Goal: Go to known website

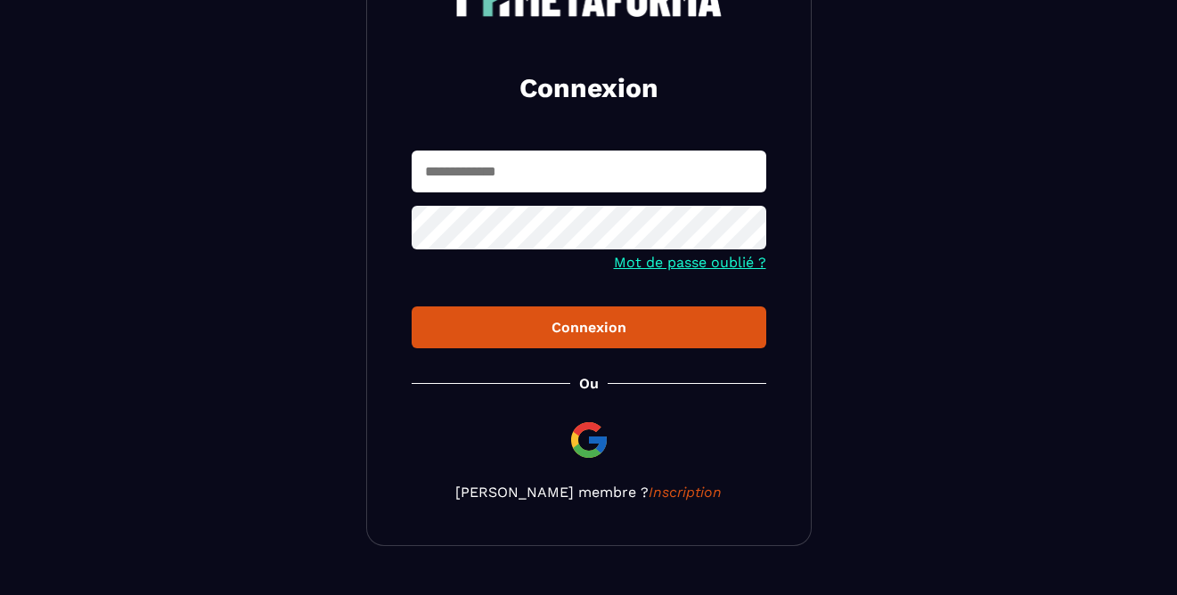
scroll to position [183, 0]
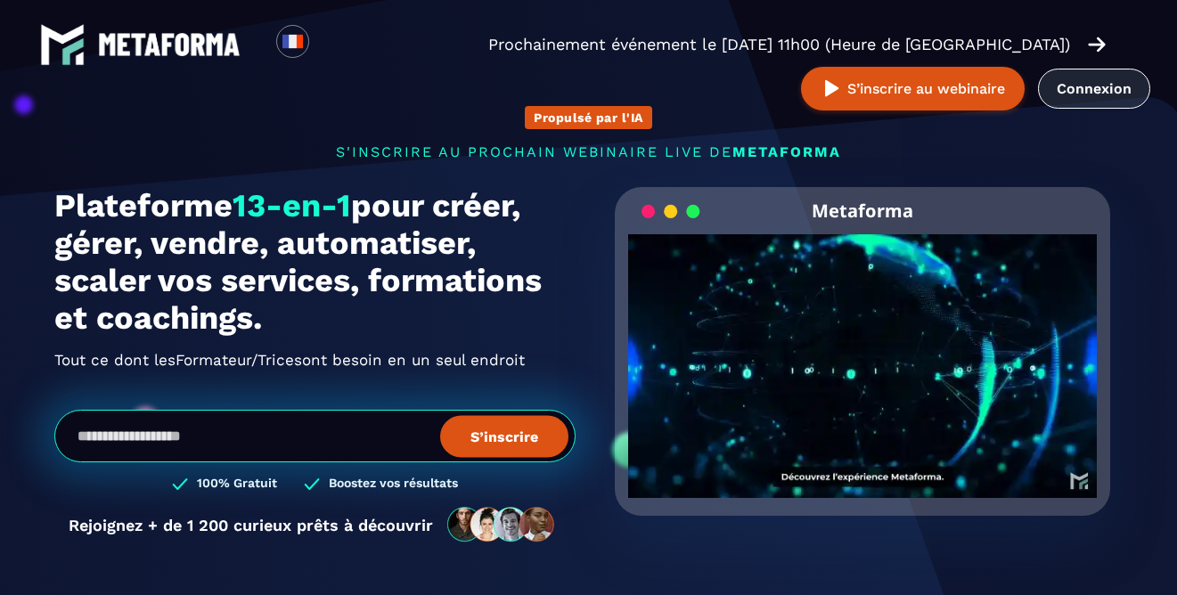
click at [1117, 102] on link "Connexion" at bounding box center [1094, 89] width 112 height 40
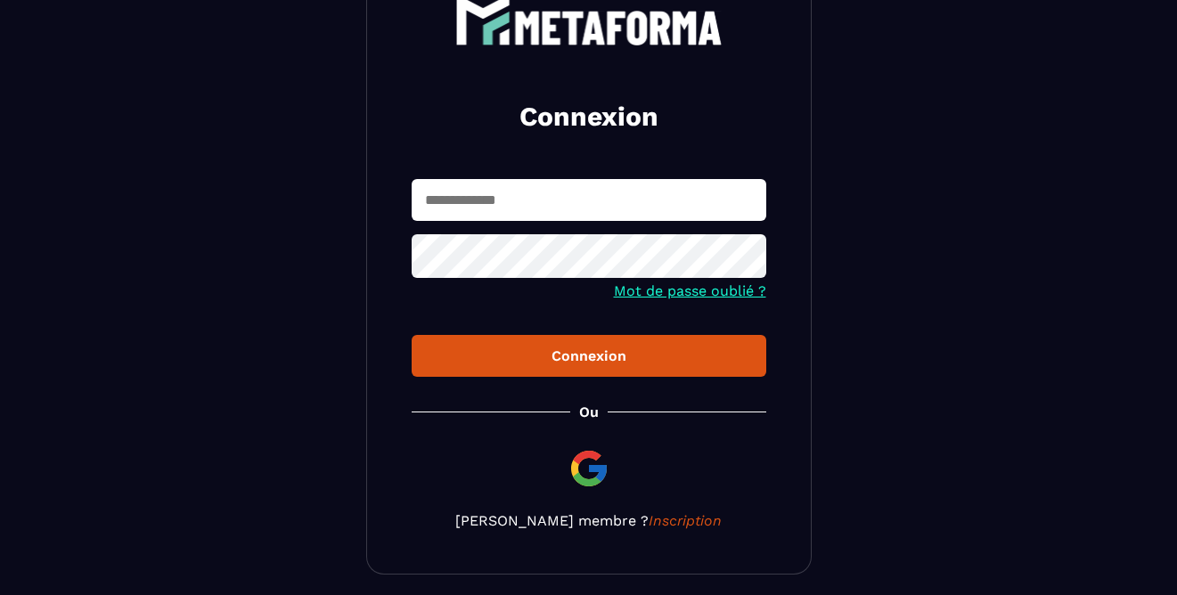
scroll to position [211, 0]
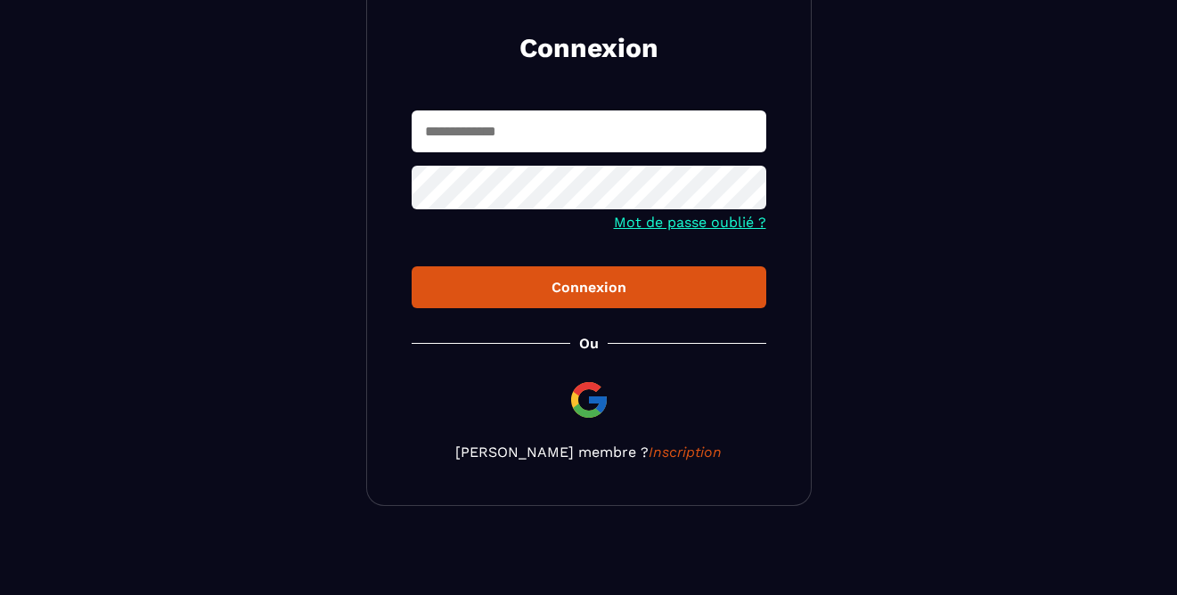
click at [606, 405] on img at bounding box center [589, 400] width 43 height 43
